Goal: Transaction & Acquisition: Purchase product/service

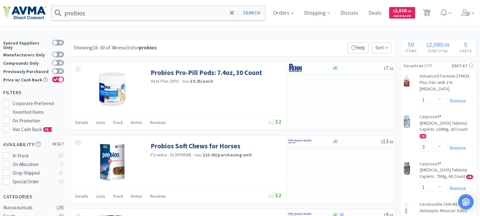
select select "1"
select select "3"
select select "1"
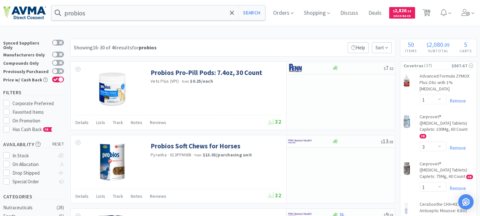
select select "5"
select select "1"
select select "2"
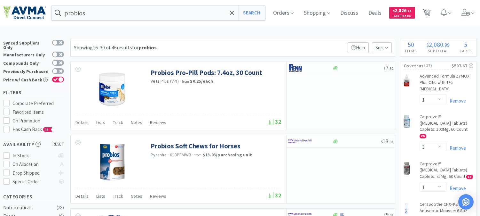
select select "3"
select select "2"
select select "1"
select select "2"
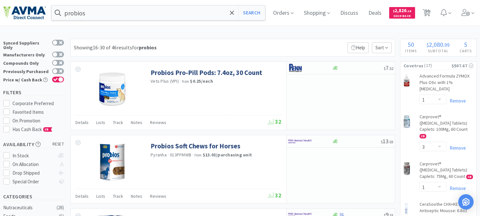
select select "2"
select select "1"
select select "2"
select select "4"
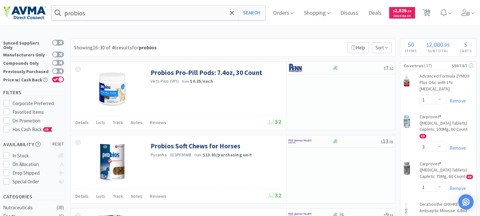
select select "1"
select select "2"
select select "4"
select select "1"
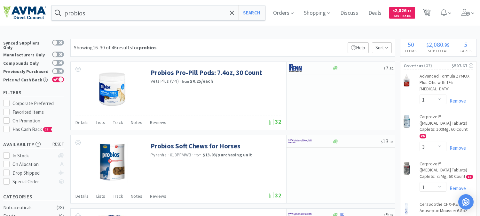
select select "1"
select select "2"
select select "1"
select select "3"
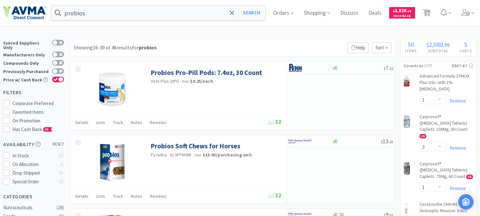
select select "1"
select select "5"
select select "2"
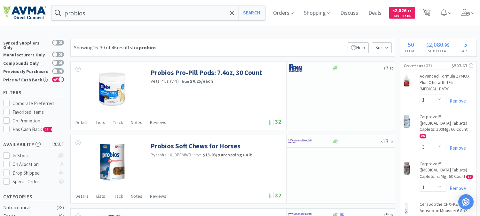
select select "1"
select select "2"
select select "1"
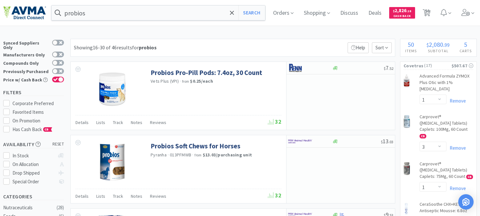
select select "1"
select select "6"
select select "2"
select select "1"
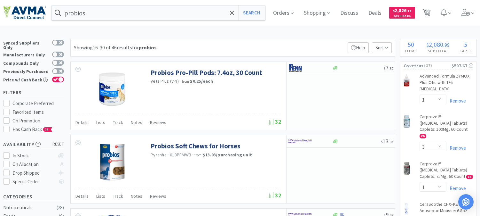
select select "1"
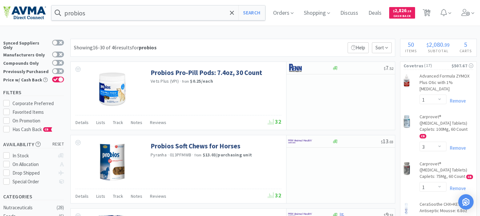
scroll to position [746, 0]
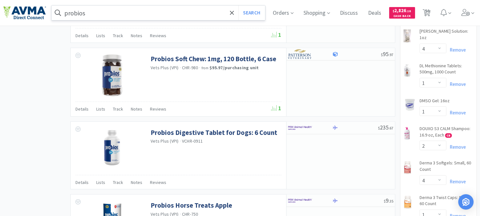
click at [114, 12] on input "probios" at bounding box center [159, 12] width 214 height 15
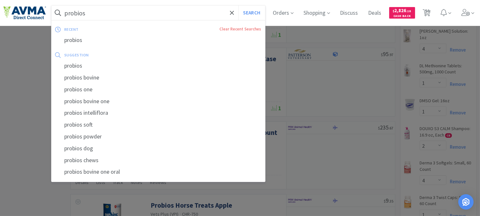
paste input "ALD005560"
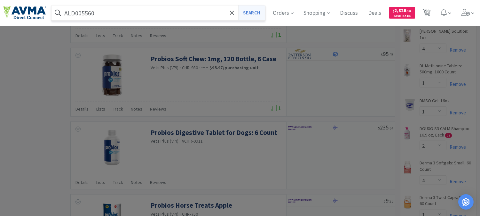
type input "ALD005560"
click at [253, 12] on button "Search" at bounding box center [251, 12] width 27 height 15
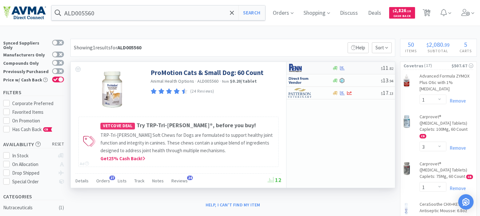
click at [295, 67] on img at bounding box center [300, 68] width 24 height 10
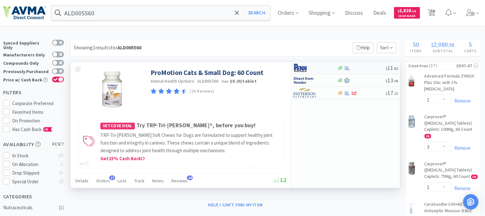
select select "1"
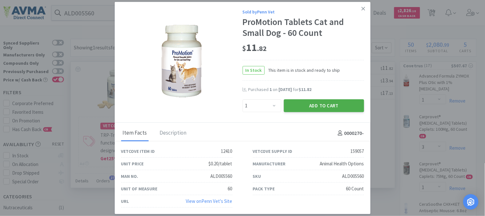
click at [328, 103] on button "Add to Cart" at bounding box center [324, 105] width 80 height 13
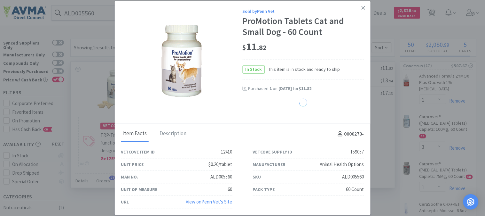
select select "1"
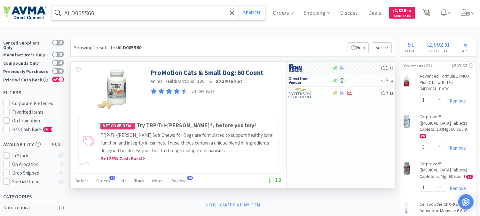
click at [146, 14] on input "ALD005560" at bounding box center [159, 12] width 214 height 15
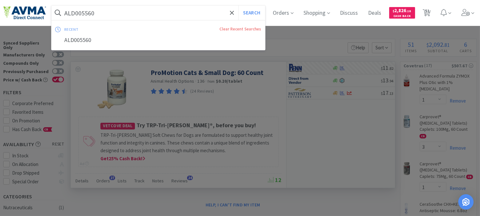
paste input "078599679"
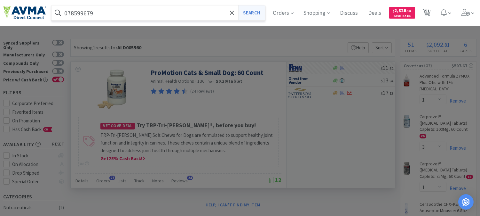
type input "078599679"
click at [254, 12] on button "Search" at bounding box center [251, 12] width 27 height 15
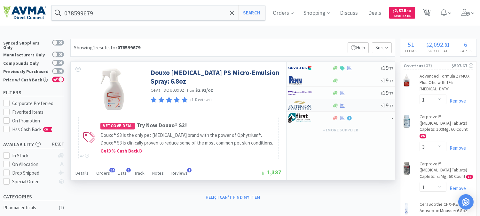
click at [302, 106] on img at bounding box center [300, 105] width 24 height 10
select select "1"
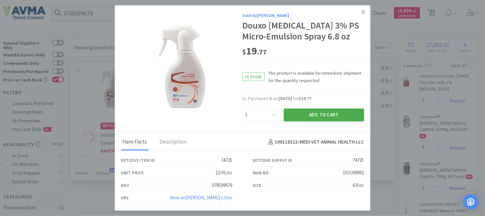
click at [321, 114] on button "Add to Cart" at bounding box center [324, 114] width 80 height 13
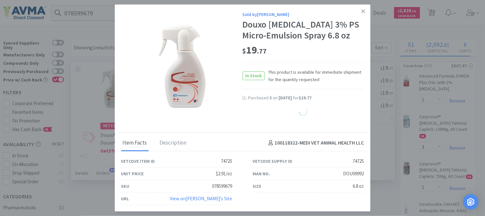
select select "1"
select select "2"
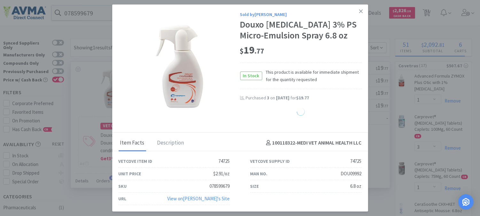
select select "1"
select select "6"
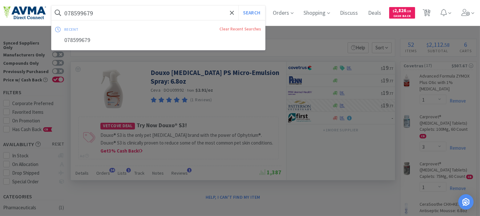
click at [106, 12] on input "078599679" at bounding box center [159, 12] width 214 height 15
paste input "347157"
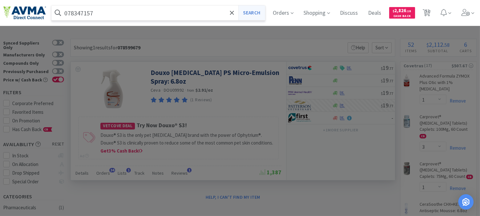
type input "078347157"
click at [247, 14] on button "Search" at bounding box center [251, 12] width 27 height 15
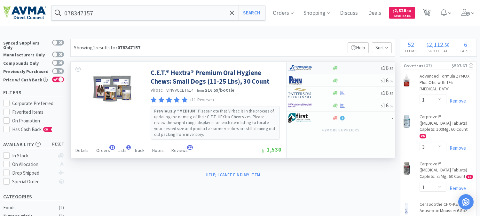
click at [303, 66] on img at bounding box center [300, 68] width 24 height 10
select select "1"
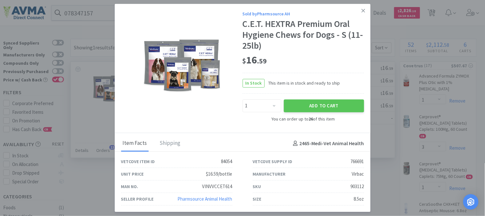
click at [356, 187] on div "903112" at bounding box center [357, 187] width 13 height 8
copy div "903112"
click at [319, 103] on button "Add to Cart" at bounding box center [324, 105] width 80 height 13
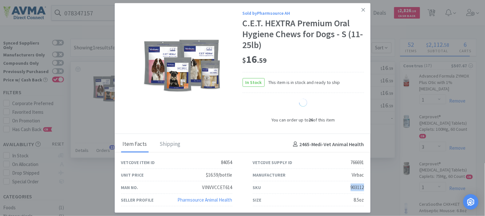
select select "1"
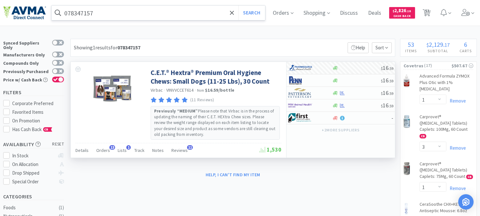
click at [117, 10] on input "078347157" at bounding box center [159, 12] width 214 height 15
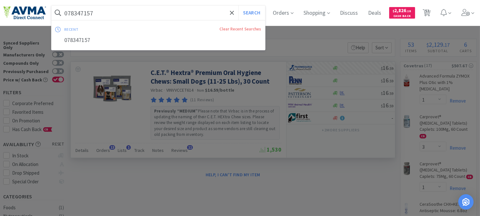
paste input "062295"
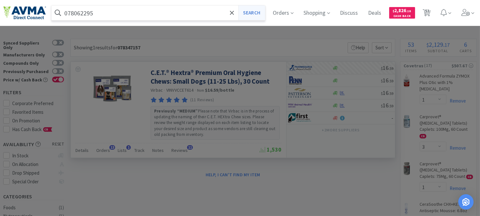
type input "078062295"
click at [255, 7] on button "Search" at bounding box center [251, 12] width 27 height 15
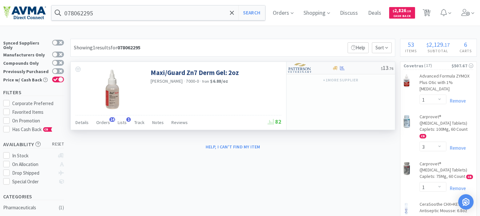
click at [300, 68] on img at bounding box center [300, 68] width 24 height 10
select select "1"
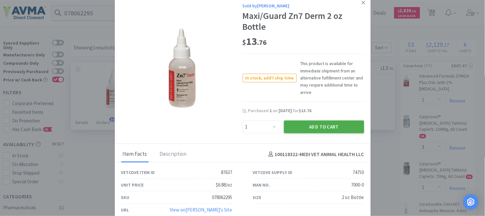
click at [316, 125] on button "Add to Cart" at bounding box center [324, 126] width 80 height 13
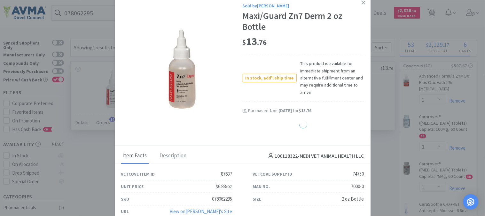
select select "1"
select select "6"
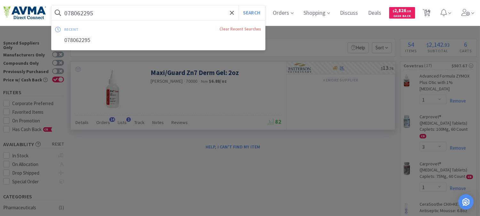
click at [137, 15] on input "078062295" at bounding box center [159, 12] width 214 height 15
paste input "37157"
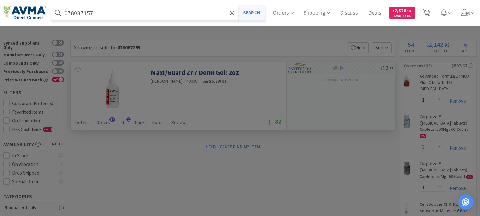
type input "078037157"
click at [259, 16] on button "Search" at bounding box center [251, 12] width 27 height 15
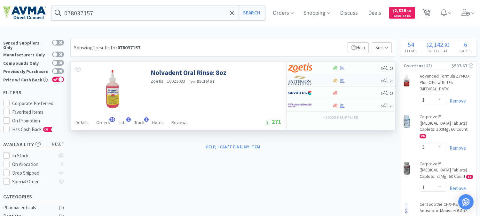
click at [299, 82] on img at bounding box center [300, 81] width 24 height 10
select select "1"
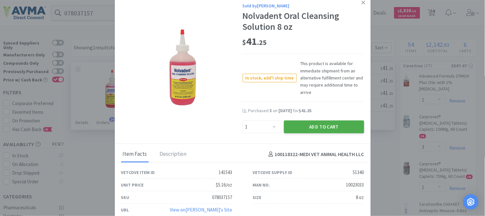
click at [331, 123] on button "Add to Cart" at bounding box center [324, 126] width 80 height 13
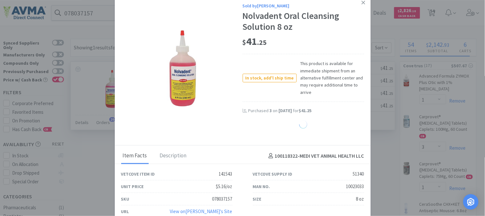
select select "1"
select select "6"
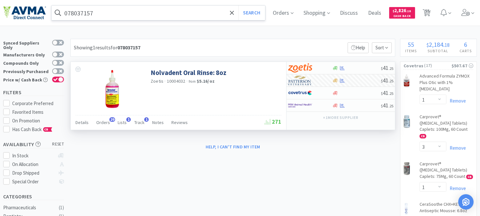
click at [140, 16] on input "078037157" at bounding box center [159, 12] width 214 height 15
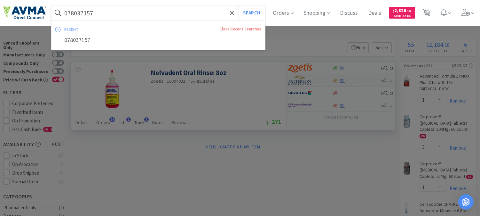
paste input "VAM2595"
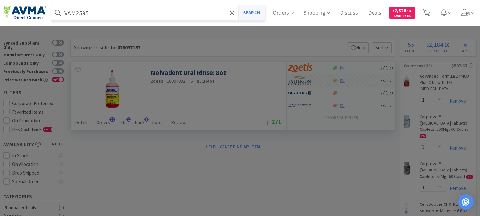
type input "VAM2595"
click at [246, 12] on button "Search" at bounding box center [251, 12] width 27 height 15
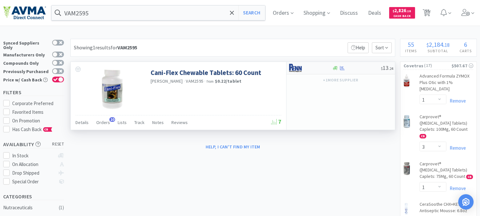
click at [294, 69] on img at bounding box center [300, 68] width 24 height 10
select select "1"
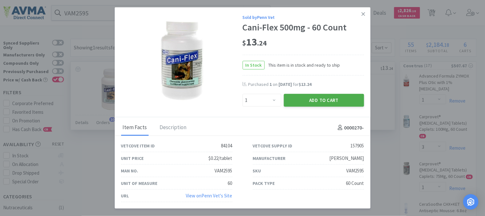
click at [313, 102] on button "Add to Cart" at bounding box center [324, 100] width 80 height 13
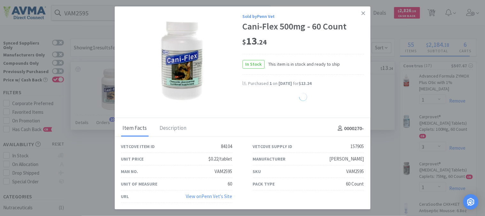
select select "1"
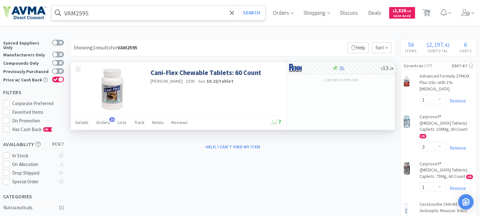
click at [103, 14] on input "VAM2595" at bounding box center [159, 12] width 214 height 15
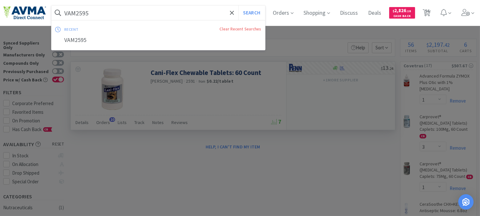
paste input "078935558"
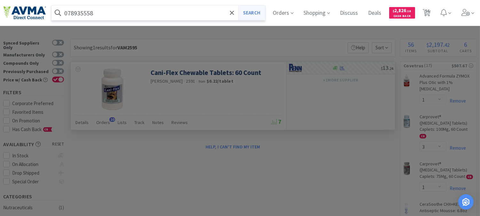
type input "078935558"
click at [255, 13] on button "Search" at bounding box center [251, 12] width 27 height 15
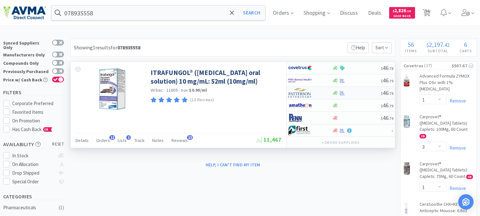
click at [299, 94] on img at bounding box center [300, 93] width 24 height 10
select select "1"
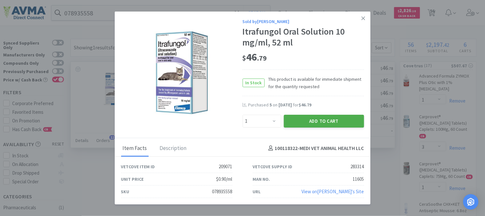
click at [317, 120] on button "Add to Cart" at bounding box center [324, 121] width 80 height 13
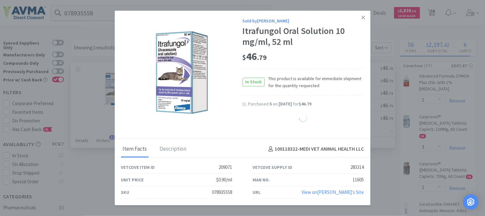
select select "1"
select select "2"
select select "1"
select select "6"
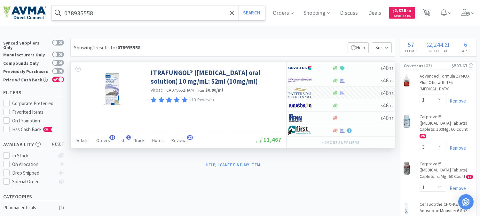
click at [111, 11] on input "078935558" at bounding box center [159, 12] width 214 height 15
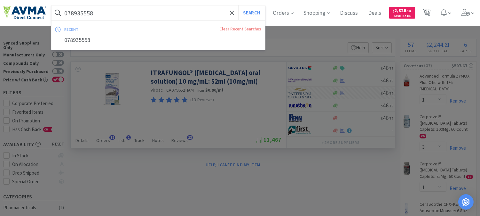
paste input "25693"
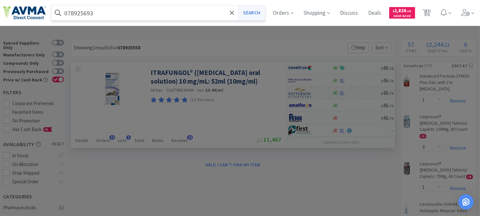
click at [263, 14] on button "Search" at bounding box center [251, 12] width 27 height 15
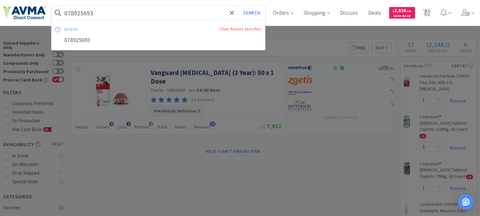
click at [101, 12] on input "078925693" at bounding box center [159, 12] width 214 height 15
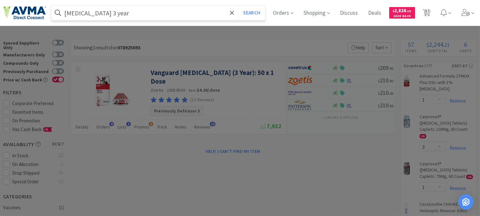
type input "[MEDICAL_DATA] 3 year"
click at [238, 5] on button "Search" at bounding box center [251, 12] width 27 height 15
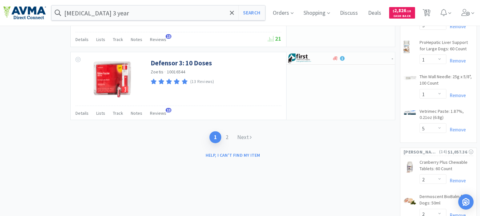
scroll to position [1137, 0]
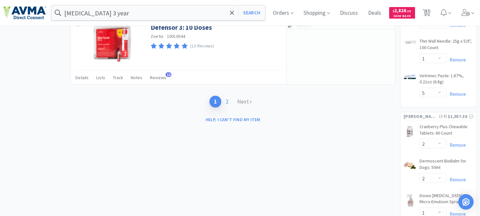
click at [227, 96] on link "2" at bounding box center [227, 102] width 12 height 12
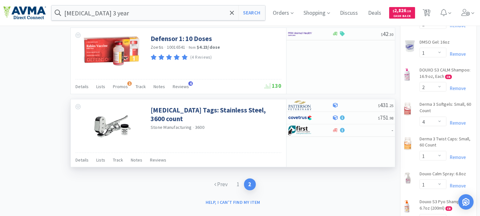
scroll to position [817, 0]
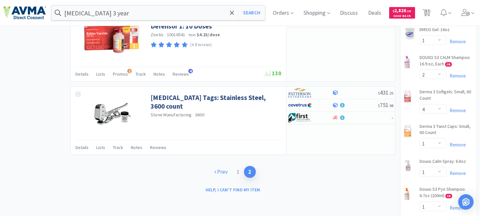
click at [221, 166] on link "Prev" at bounding box center [221, 172] width 22 height 12
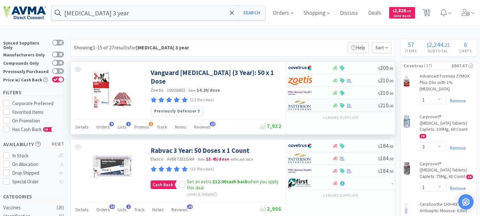
click at [302, 108] on img at bounding box center [300, 105] width 24 height 10
select select "1"
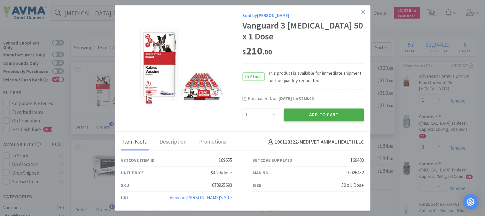
click at [324, 110] on button "Add to Cart" at bounding box center [324, 114] width 80 height 13
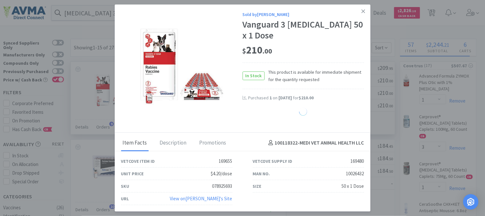
select select "1"
select select "6"
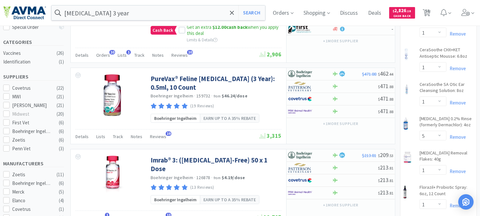
scroll to position [142, 0]
